Goal: Task Accomplishment & Management: Complete application form

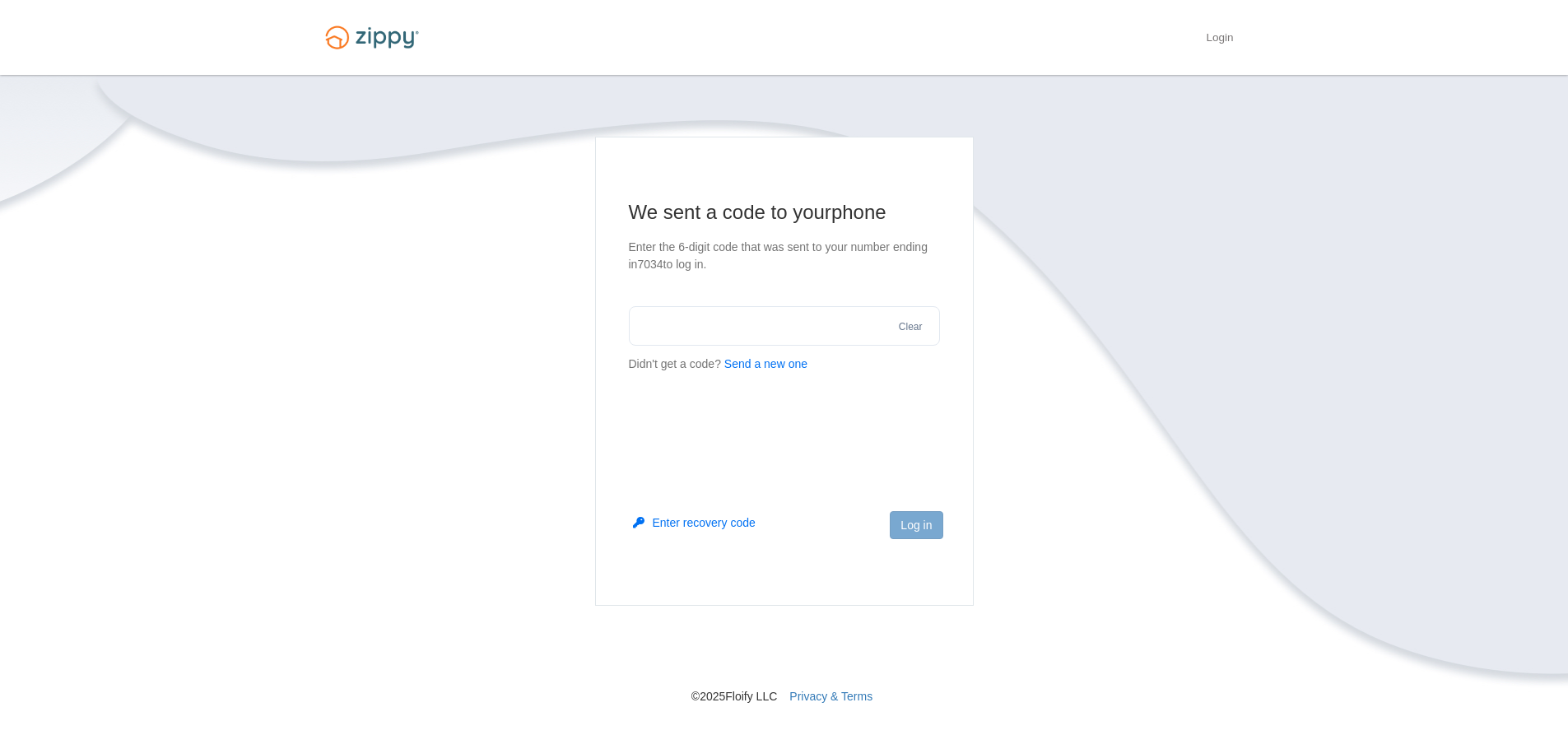
click at [767, 363] on button "Send a new one" at bounding box center [765, 364] width 83 height 18
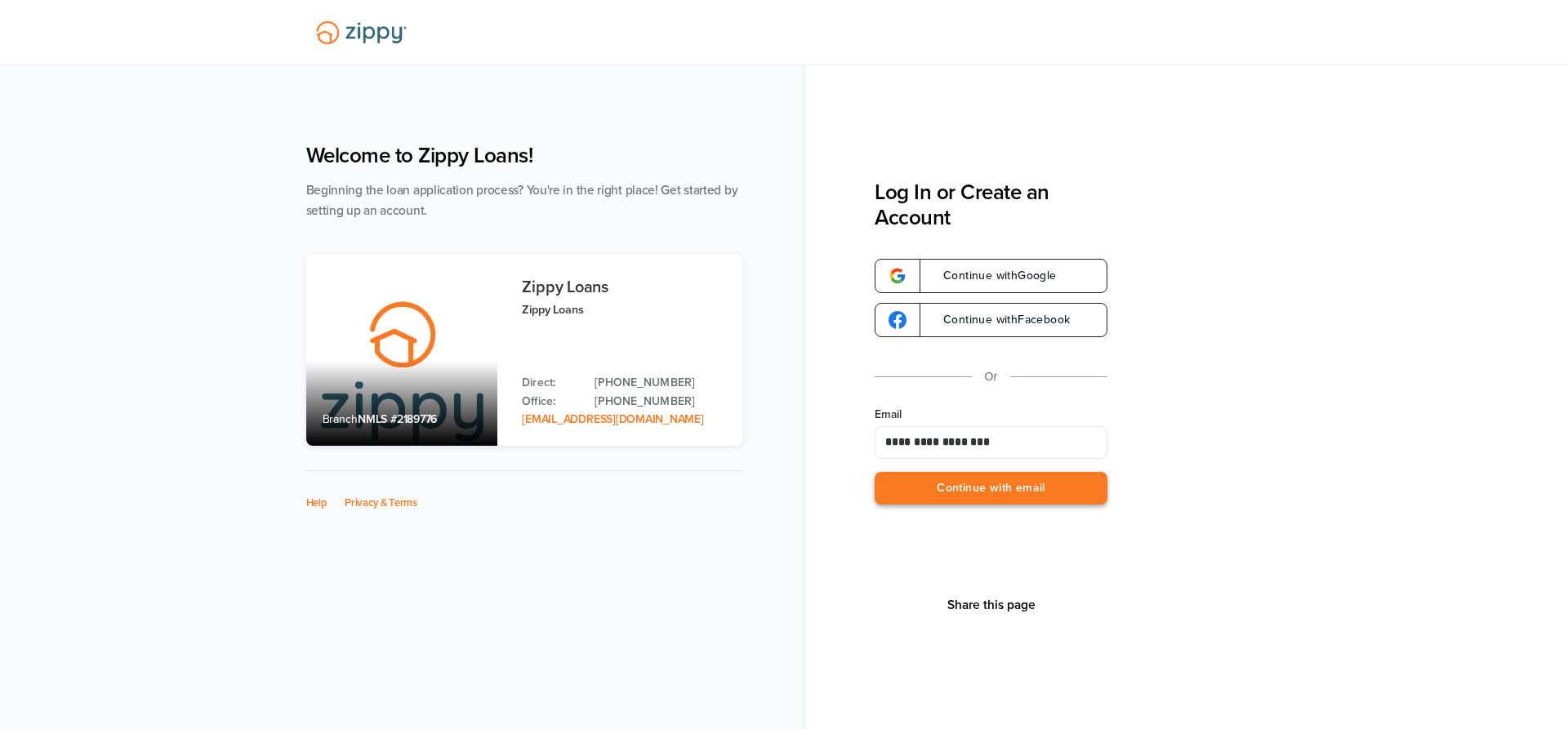
type input "**********"
click at [966, 499] on button "Continue with email" at bounding box center [991, 489] width 233 height 33
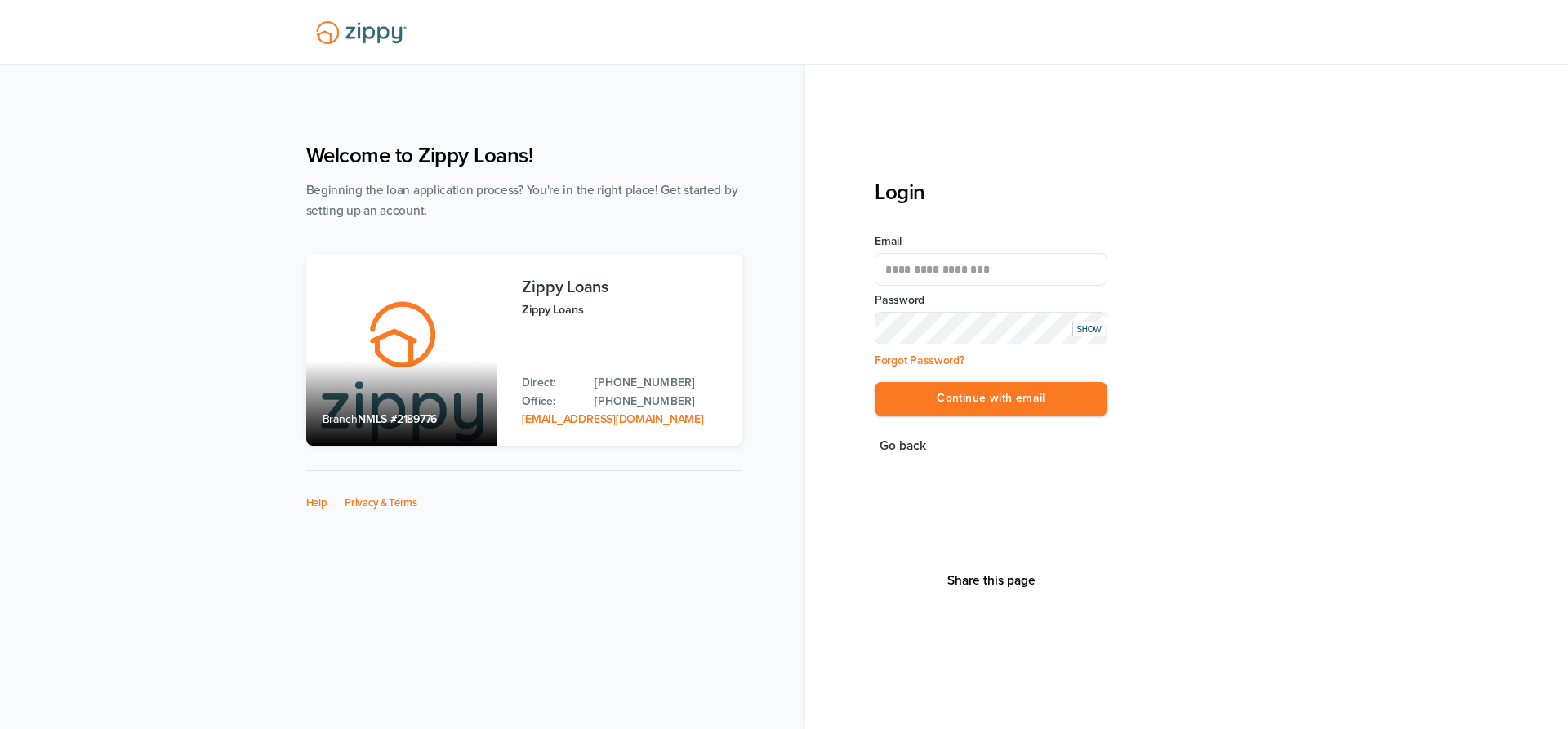
click at [875, 383] on button "Continue with email" at bounding box center [991, 399] width 233 height 33
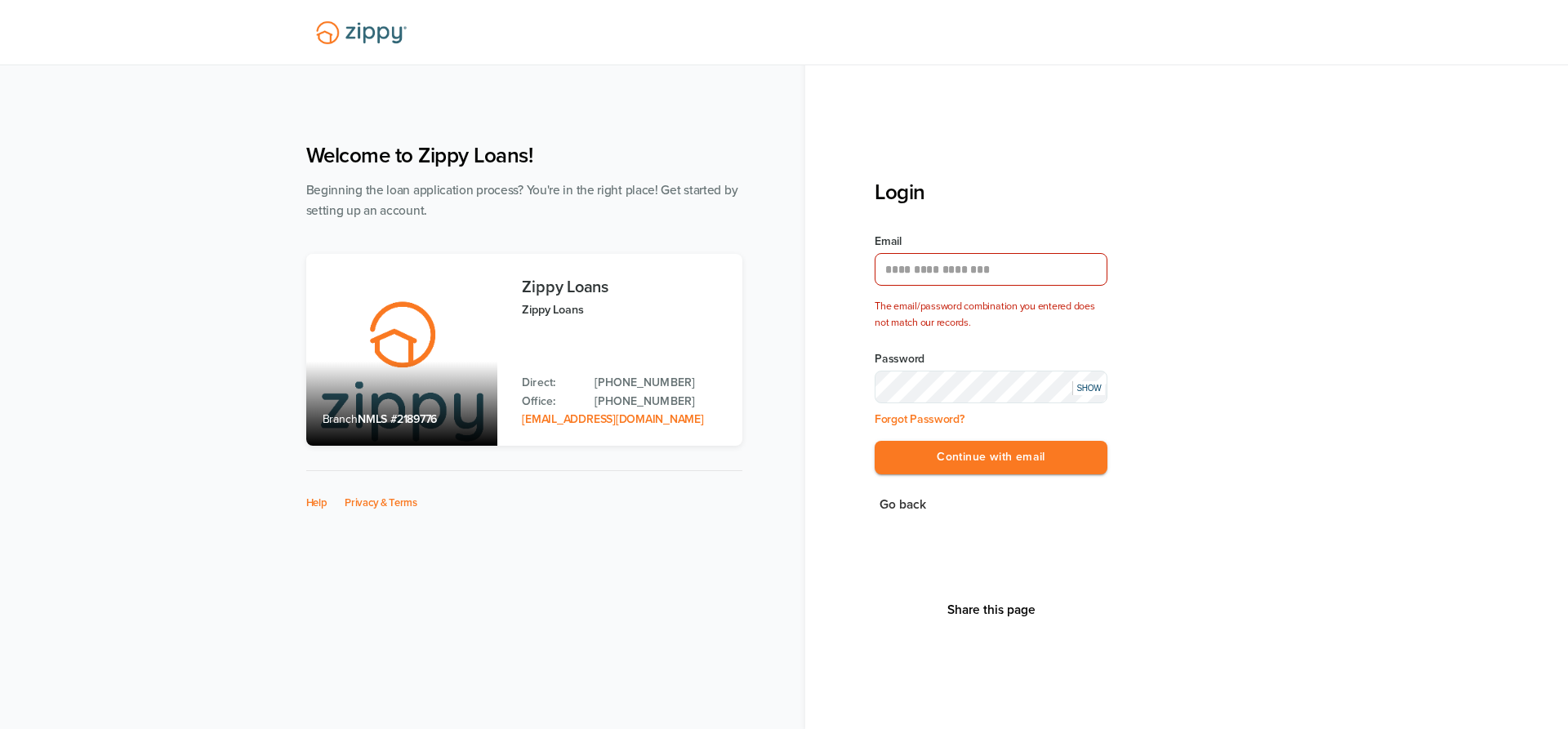
click at [1100, 391] on div "SHOW" at bounding box center [1088, 388] width 32 height 14
click at [915, 421] on link "Forgot Password?" at bounding box center [919, 419] width 90 height 14
